Goal: Transaction & Acquisition: Purchase product/service

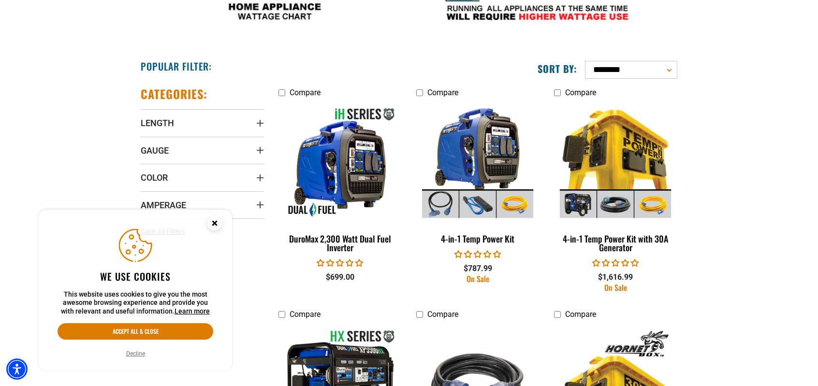
scroll to position [483, 0]
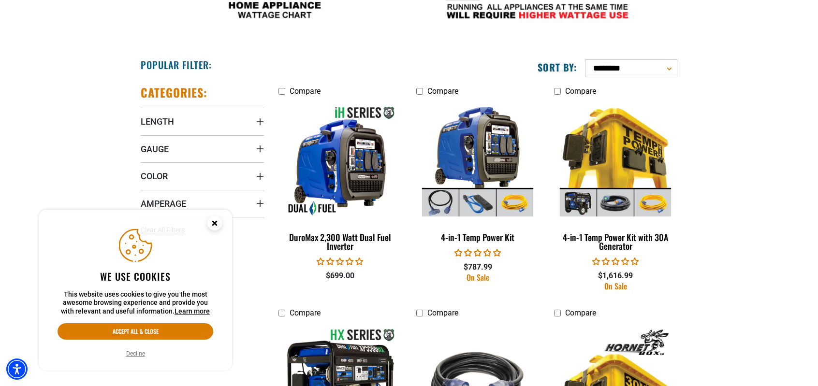
click at [216, 225] on icon "Cookie Consent" at bounding box center [214, 222] width 3 height 3
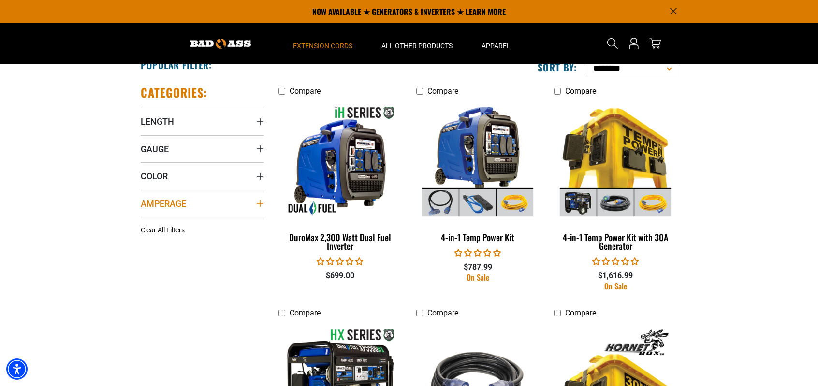
click at [232, 200] on summary "Amperage" at bounding box center [202, 203] width 123 height 27
drag, startPoint x: 207, startPoint y: 205, endPoint x: 216, endPoint y: 204, distance: 8.8
click at [208, 204] on summary "Amperage" at bounding box center [202, 203] width 123 height 27
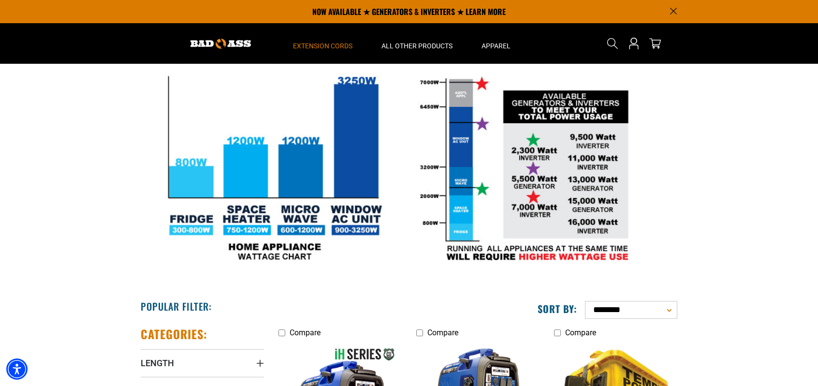
scroll to position [0, 0]
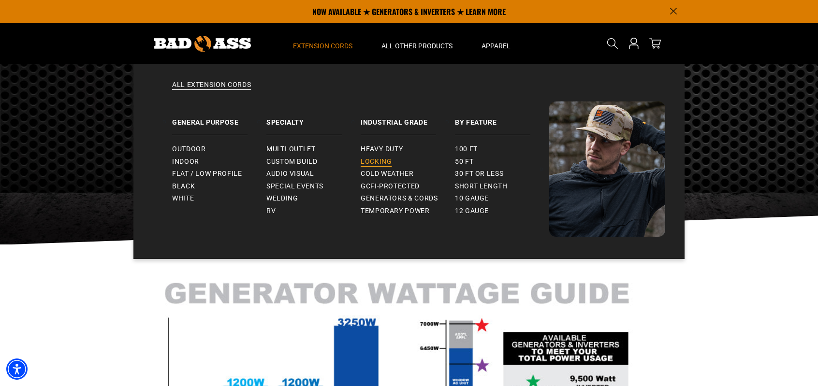
click at [388, 157] on link "Locking" at bounding box center [408, 162] width 94 height 13
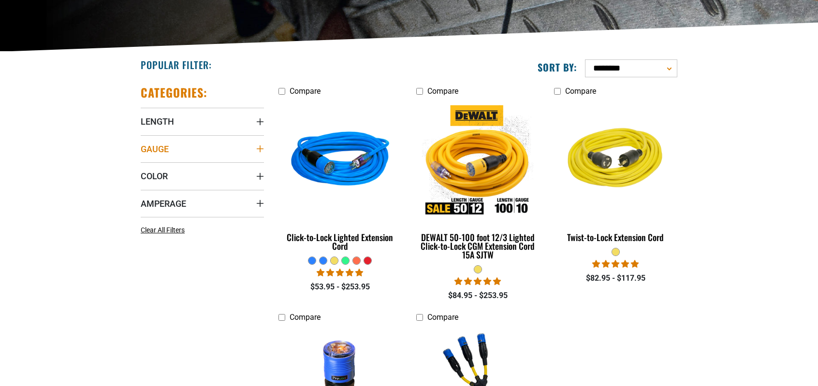
click at [197, 145] on summary "Gauge" at bounding box center [202, 148] width 123 height 27
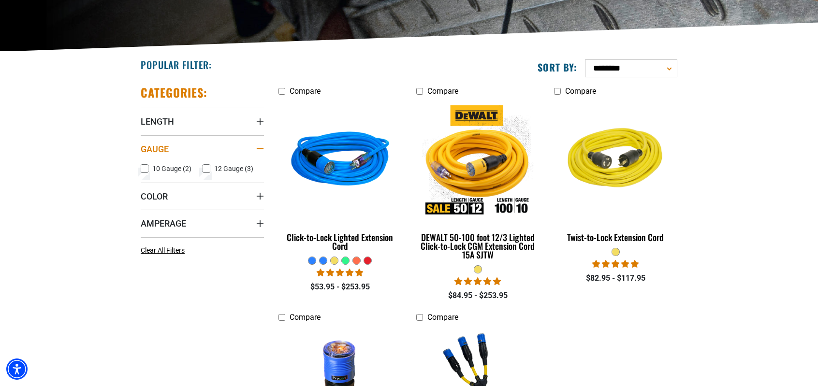
click at [197, 145] on summary "Gauge" at bounding box center [202, 148] width 123 height 27
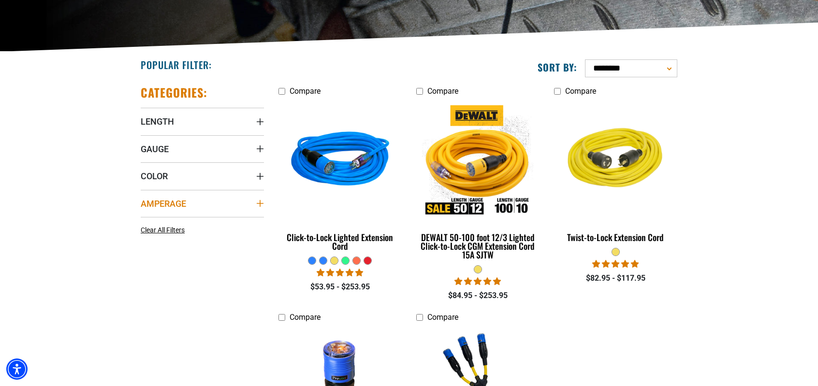
click at [190, 200] on summary "Amperage" at bounding box center [202, 203] width 123 height 27
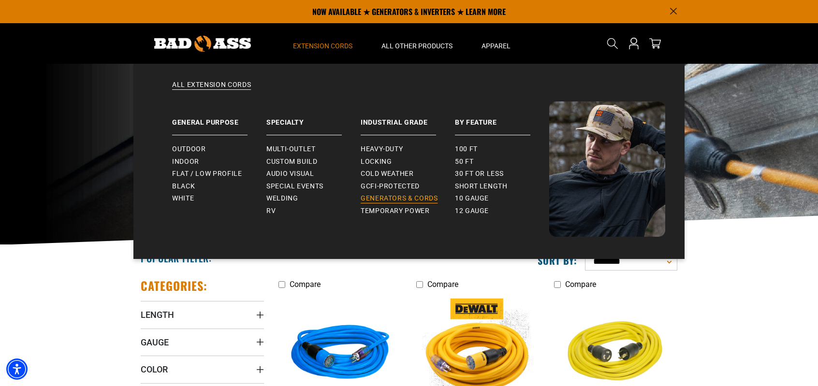
click at [400, 195] on span "Generators & Cords" at bounding box center [399, 198] width 77 height 9
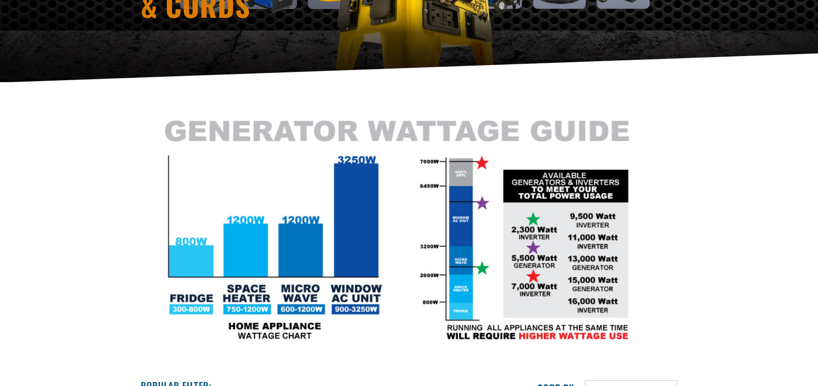
scroll to position [387, 0]
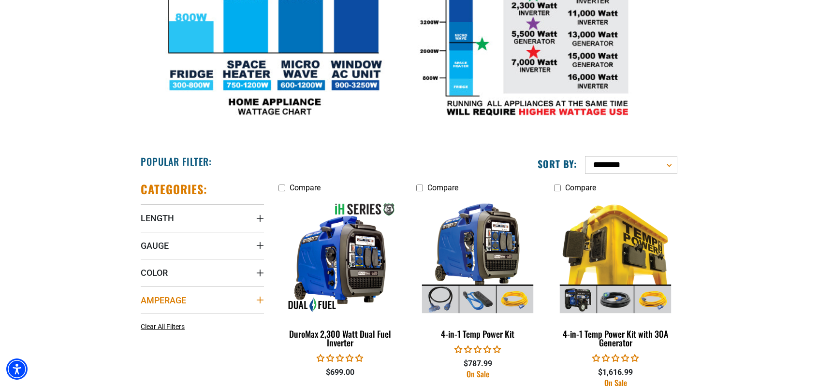
click at [184, 293] on summary "Amperage" at bounding box center [202, 300] width 123 height 27
click at [145, 317] on icon at bounding box center [145, 320] width 8 height 13
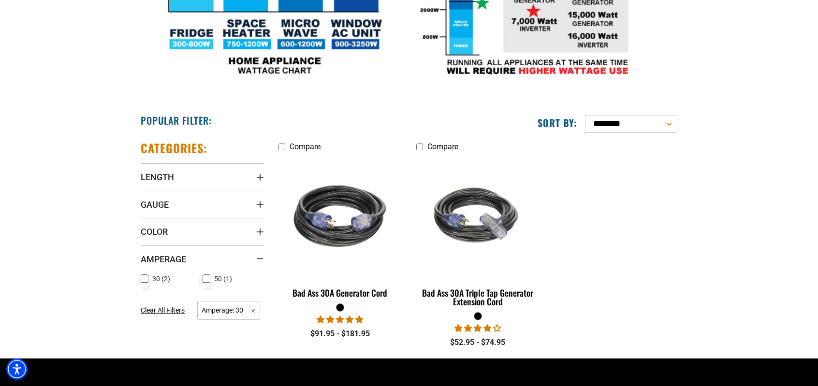
scroll to position [435, 0]
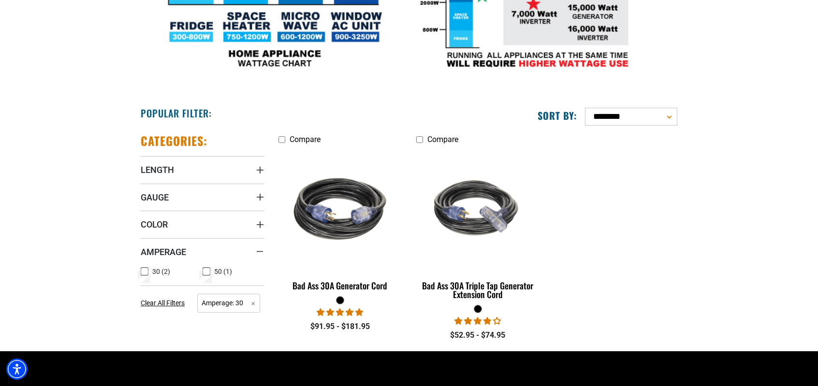
click at [204, 268] on icon at bounding box center [207, 271] width 8 height 13
